Goal: Check status: Check status

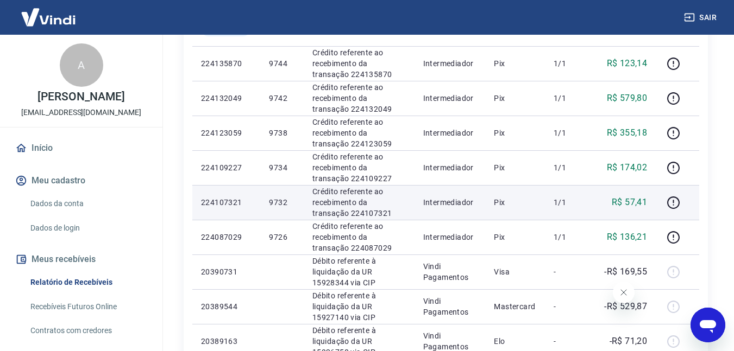
scroll to position [435, 0]
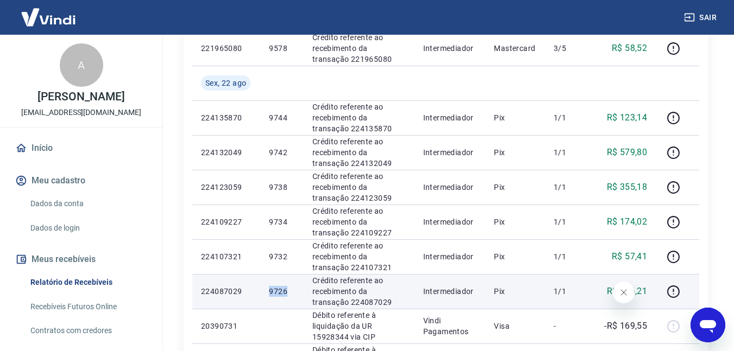
drag, startPoint x: 296, startPoint y: 290, endPoint x: 262, endPoint y: 290, distance: 33.1
click at [262, 290] on td "9726" at bounding box center [281, 291] width 43 height 35
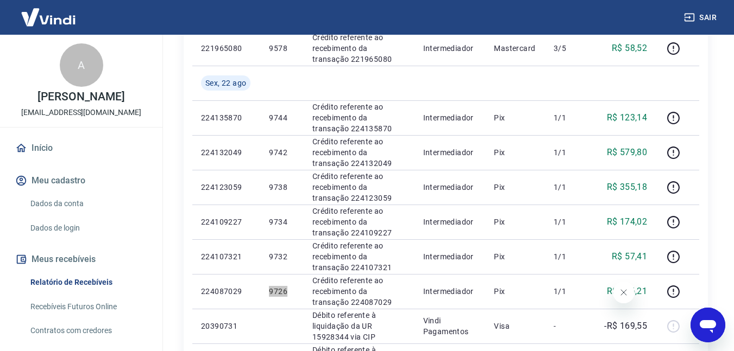
click at [619, 296] on icon "Fechar mensagem da empresa" at bounding box center [623, 292] width 9 height 9
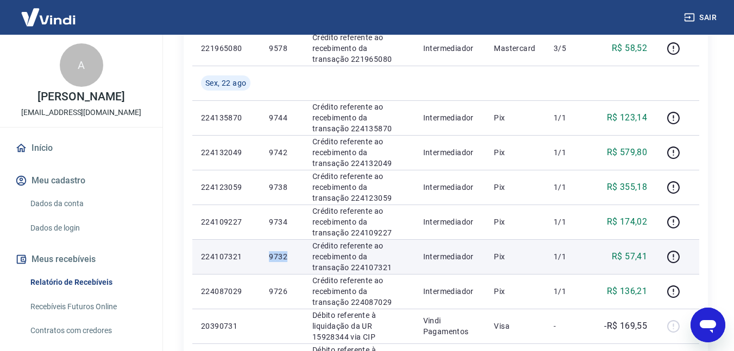
drag, startPoint x: 291, startPoint y: 258, endPoint x: 241, endPoint y: 254, distance: 49.6
click at [243, 255] on tr "224107321 9732 Crédito referente ao recebimento da transação 224107321 Intermed…" at bounding box center [445, 257] width 507 height 35
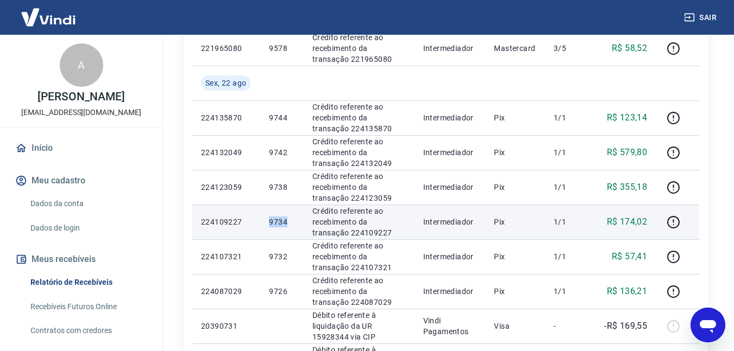
drag, startPoint x: 268, startPoint y: 220, endPoint x: 286, endPoint y: 220, distance: 18.5
click at [286, 220] on td "9734" at bounding box center [281, 222] width 43 height 35
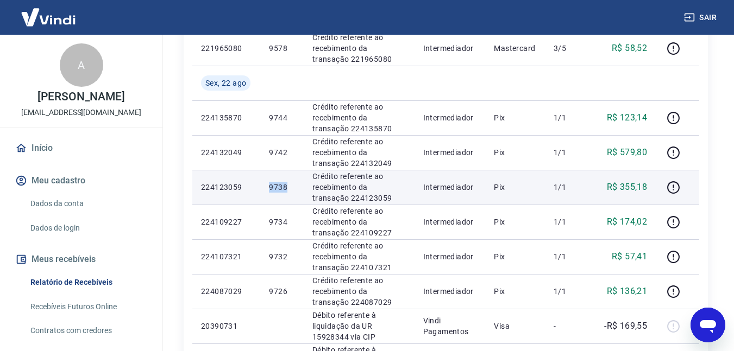
drag, startPoint x: 266, startPoint y: 184, endPoint x: 287, endPoint y: 184, distance: 21.2
click at [287, 184] on td "9738" at bounding box center [281, 187] width 43 height 35
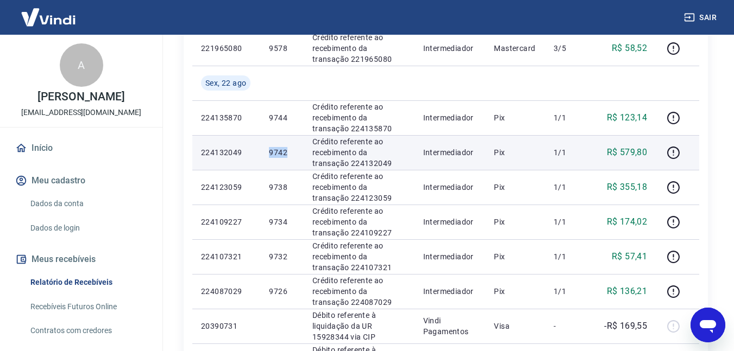
drag, startPoint x: 266, startPoint y: 153, endPoint x: 290, endPoint y: 155, distance: 24.0
click at [294, 155] on td "9742" at bounding box center [281, 152] width 43 height 35
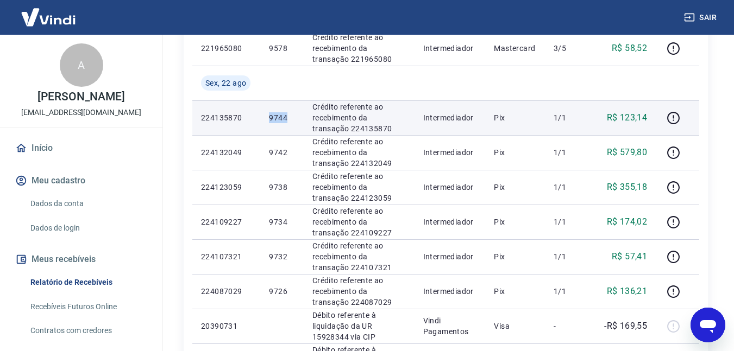
drag, startPoint x: 268, startPoint y: 119, endPoint x: 288, endPoint y: 120, distance: 20.7
click at [288, 120] on td "9744" at bounding box center [281, 118] width 43 height 35
